Goal: Task Accomplishment & Management: Manage account settings

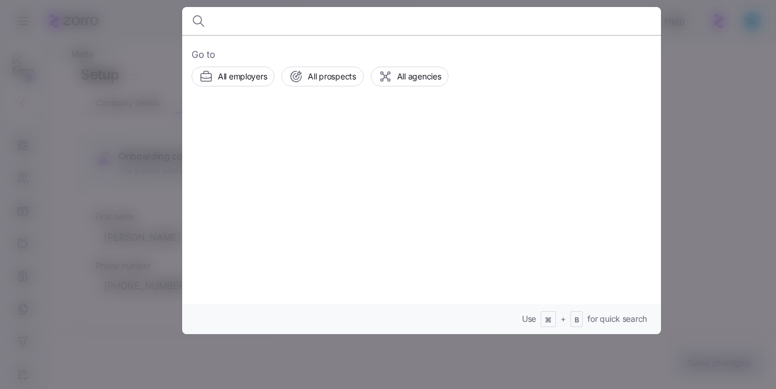
scroll to position [990, 0]
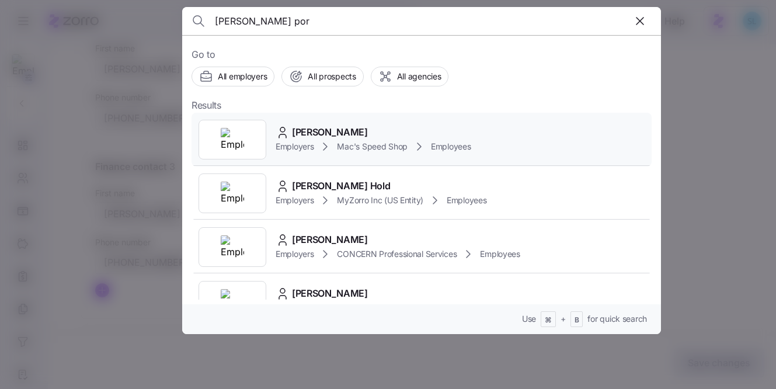
type input "[PERSON_NAME] por"
click at [294, 131] on span "[PERSON_NAME]" at bounding box center [330, 132] width 76 height 15
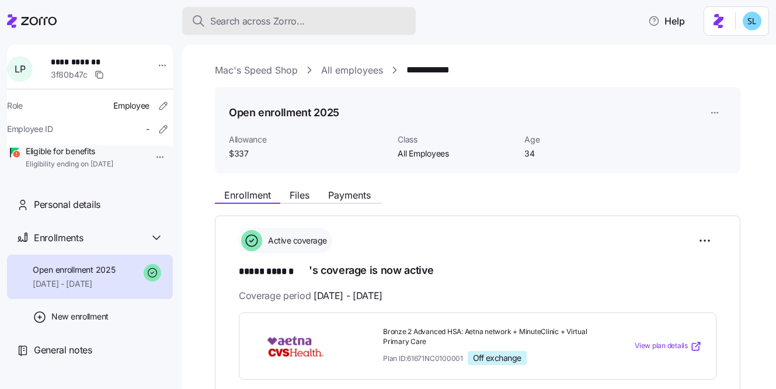
click at [379, 22] on div "Search across Zorro..." at bounding box center [298, 21] width 215 height 15
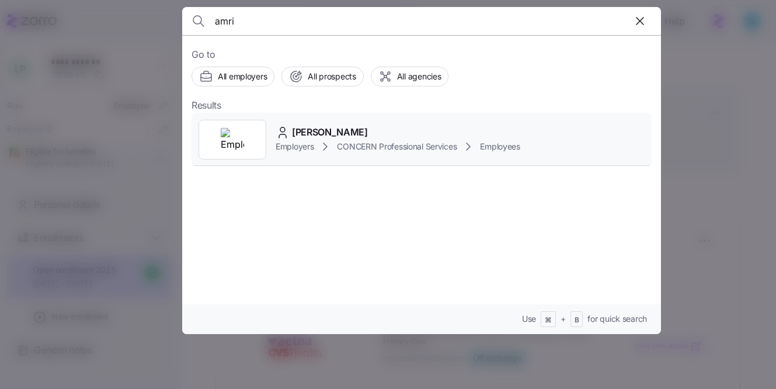
type input "amri"
click at [367, 133] on div "[PERSON_NAME]" at bounding box center [398, 132] width 245 height 15
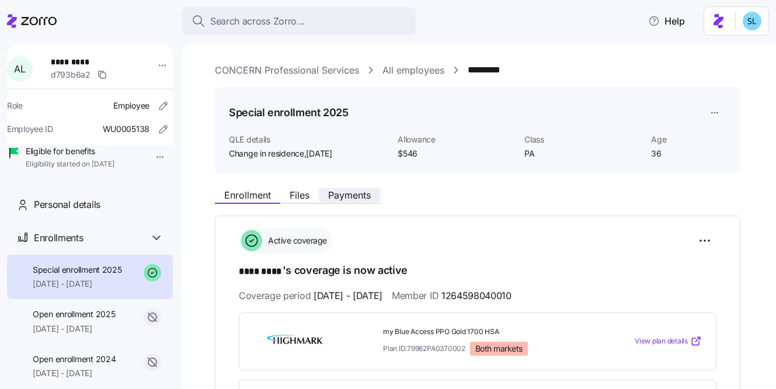
click at [353, 196] on span "Payments" at bounding box center [349, 194] width 43 height 9
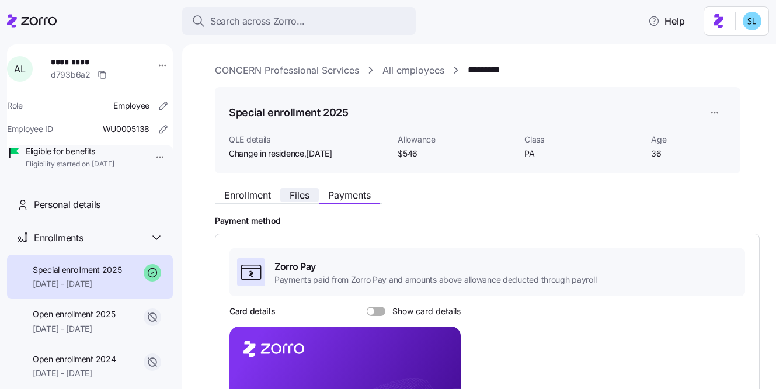
click at [297, 193] on span "Files" at bounding box center [300, 194] width 20 height 9
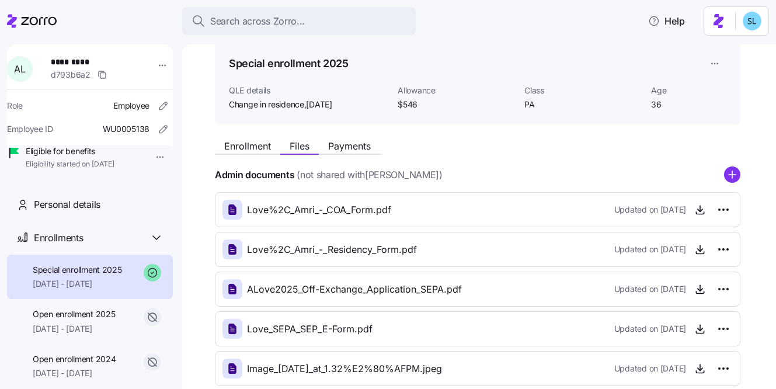
scroll to position [99, 0]
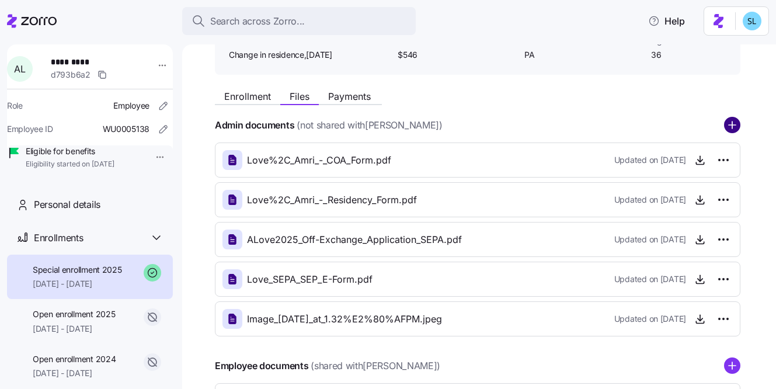
click at [726, 129] on circle "add icon" at bounding box center [731, 125] width 15 height 15
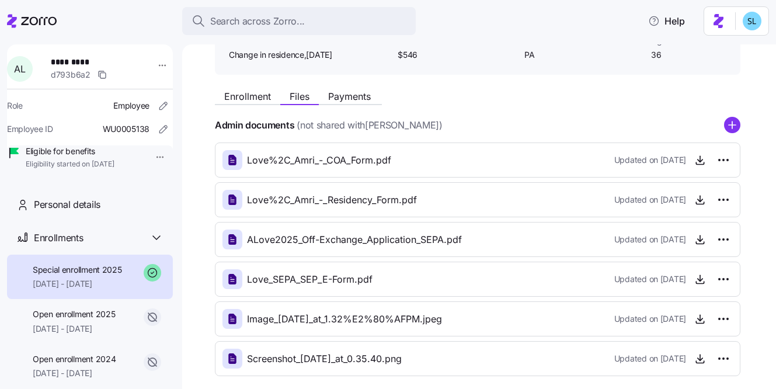
click at [235, 105] on div "Enrollment Files Payments Admin documents (not shared with [PERSON_NAME] ) Love…" at bounding box center [487, 290] width 545 height 413
click at [238, 98] on span "Enrollment" at bounding box center [247, 96] width 47 height 9
